Goal: Task Accomplishment & Management: Use online tool/utility

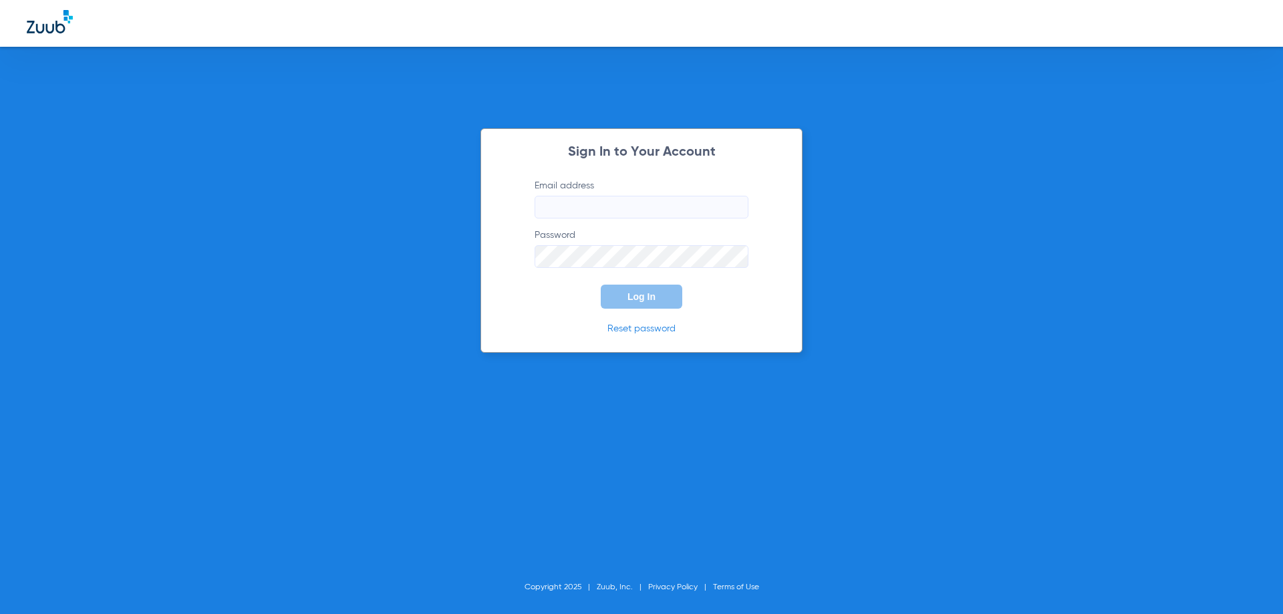
type input "[EMAIL_ADDRESS][DOMAIN_NAME]"
click at [635, 306] on button "Log In" at bounding box center [642, 297] width 82 height 24
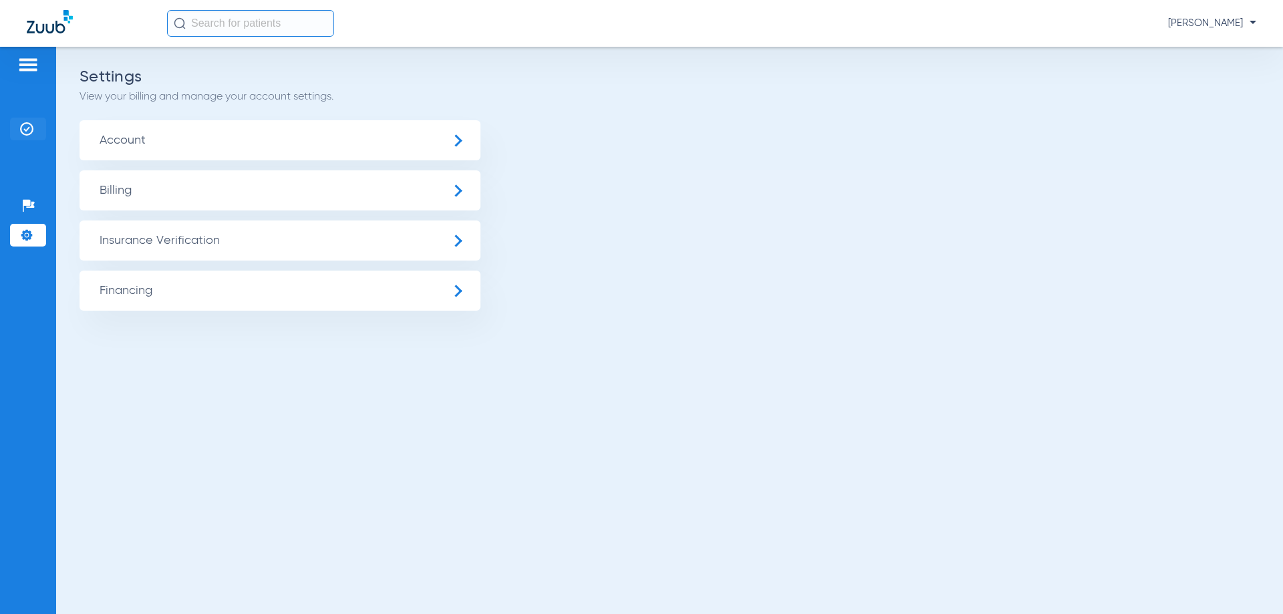
click at [23, 130] on img at bounding box center [26, 128] width 13 height 13
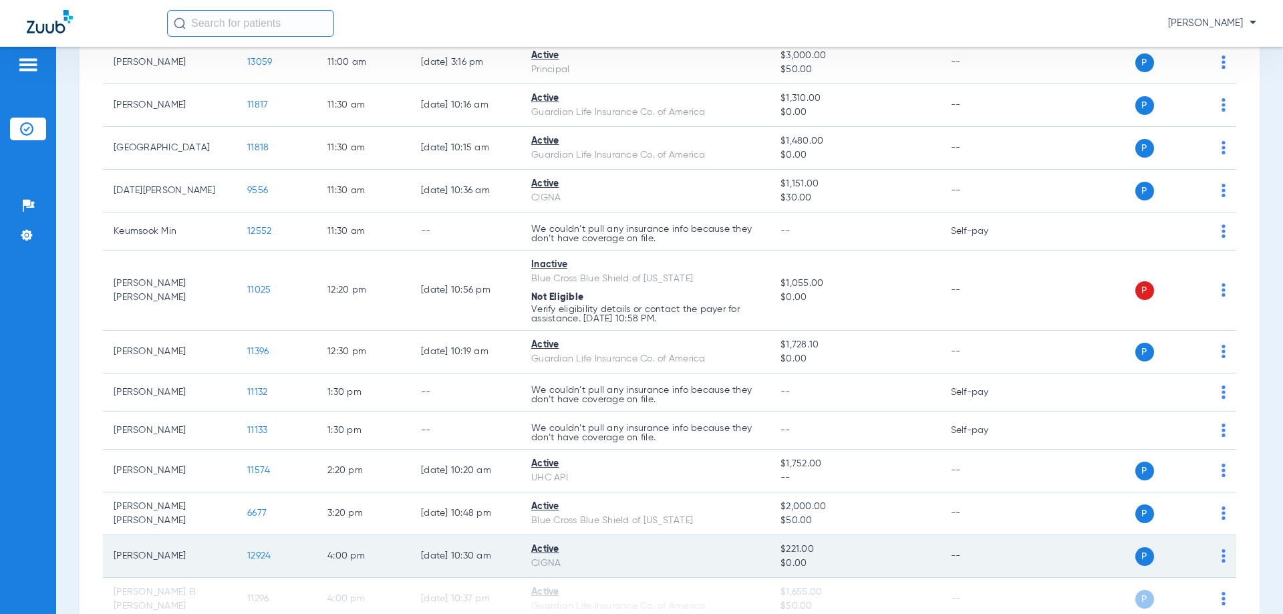
scroll to position [780, 0]
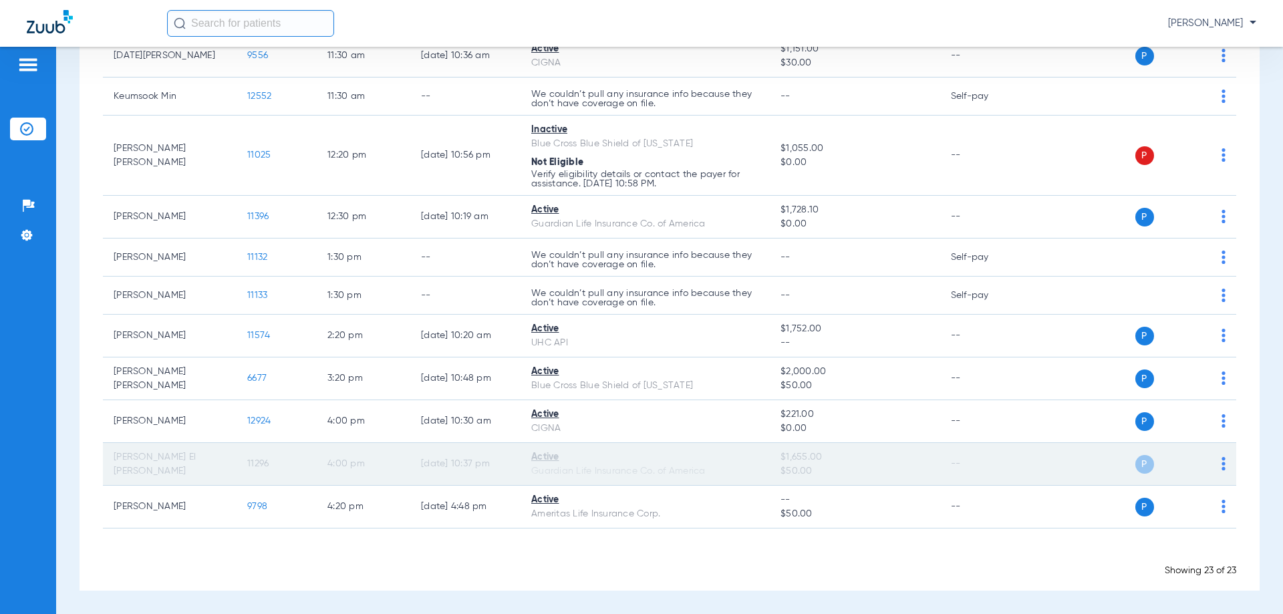
click at [1222, 463] on img at bounding box center [1224, 463] width 4 height 13
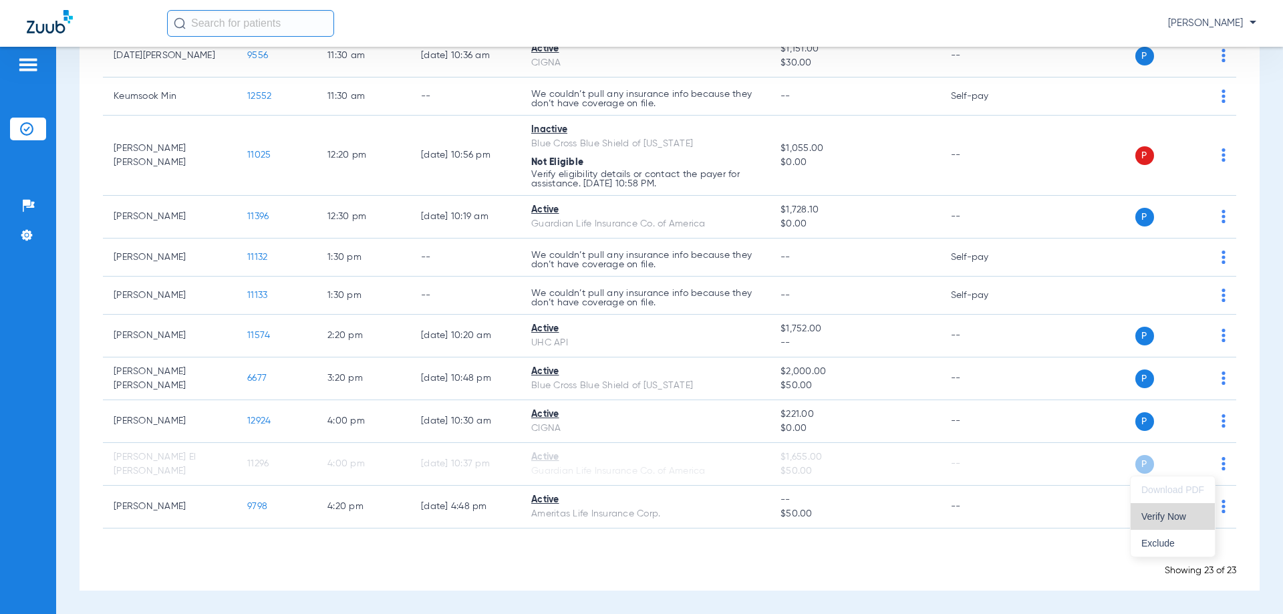
click at [1173, 518] on span "Verify Now" at bounding box center [1173, 516] width 63 height 9
